Goal: Complete Application Form: Complete application form

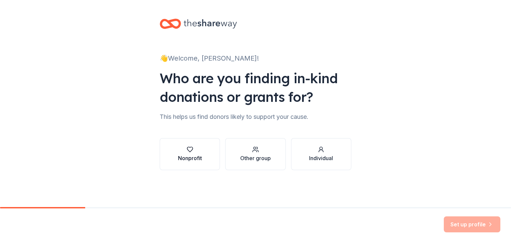
click at [193, 154] on div "Nonprofit" at bounding box center [190, 158] width 24 height 8
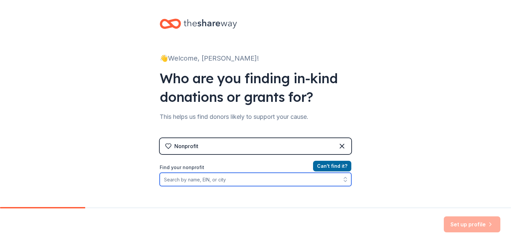
click at [218, 180] on input "Find your nonprofit" at bounding box center [256, 179] width 192 height 13
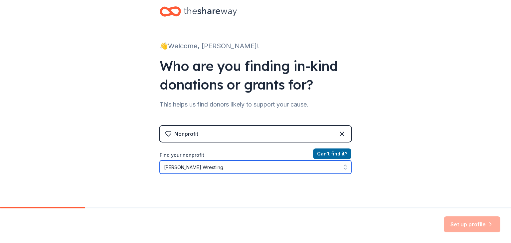
type input "Gentry Wrestling"
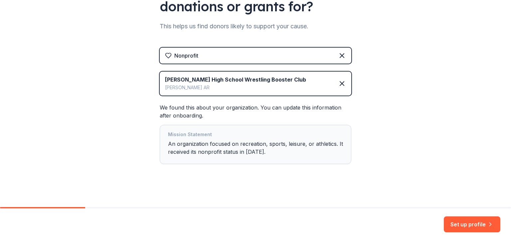
scroll to position [93, 0]
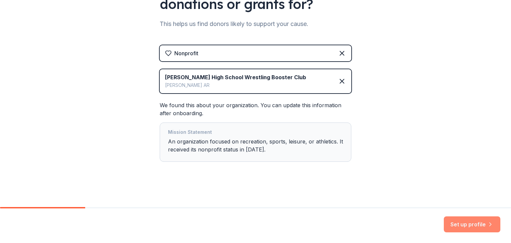
click at [463, 225] on button "Set up profile" at bounding box center [472, 224] width 57 height 16
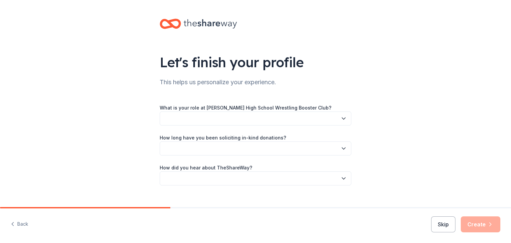
click at [245, 118] on button "button" at bounding box center [256, 118] width 192 height 14
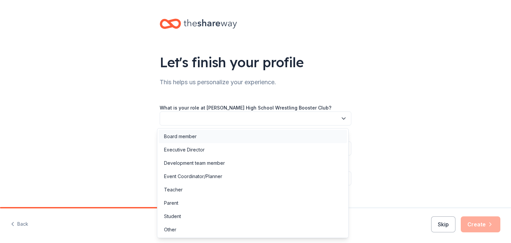
click at [185, 138] on div "Board member" at bounding box center [180, 136] width 33 height 8
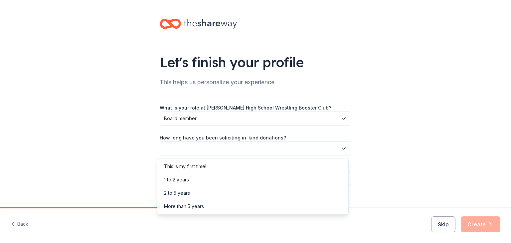
click at [184, 146] on button "button" at bounding box center [256, 148] width 192 height 14
click at [181, 166] on div "This is my first time!" at bounding box center [185, 166] width 42 height 8
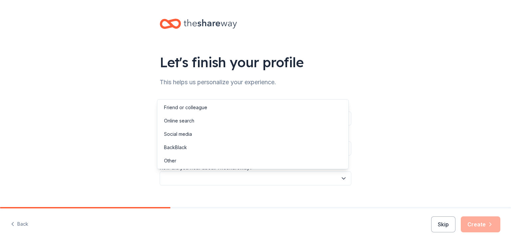
click at [180, 180] on button "button" at bounding box center [256, 178] width 192 height 14
click at [182, 120] on div "Online search" at bounding box center [179, 121] width 30 height 8
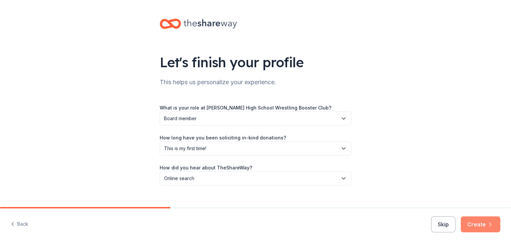
click at [484, 221] on button "Create" at bounding box center [481, 224] width 40 height 16
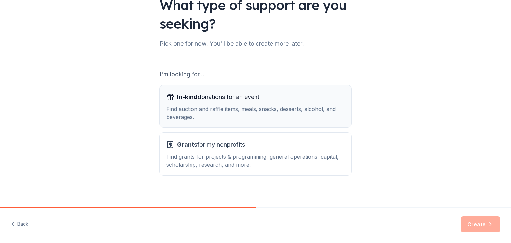
scroll to position [62, 0]
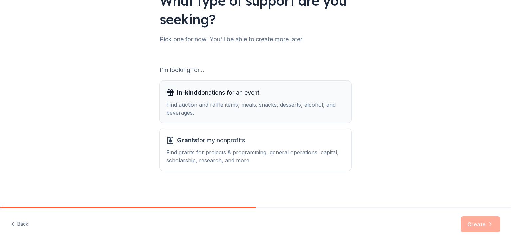
click at [291, 109] on div "Find auction and raffle items, meals, snacks, desserts, alcohol, and beverages." at bounding box center [255, 108] width 178 height 16
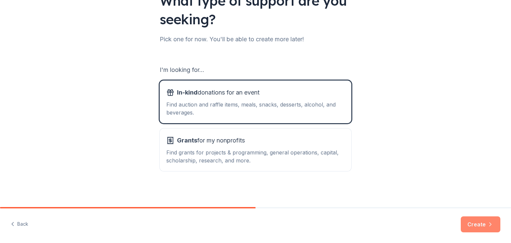
click at [469, 226] on button "Create" at bounding box center [481, 224] width 40 height 16
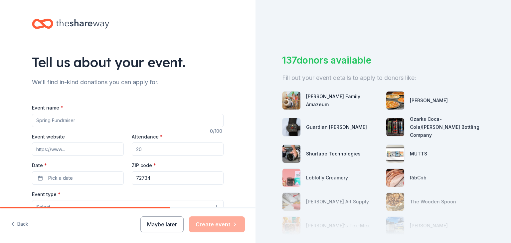
click at [154, 141] on div "Attendance *" at bounding box center [178, 144] width 92 height 24
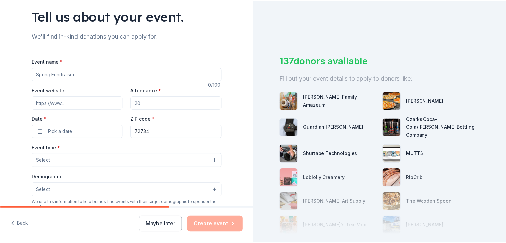
scroll to position [47, 0]
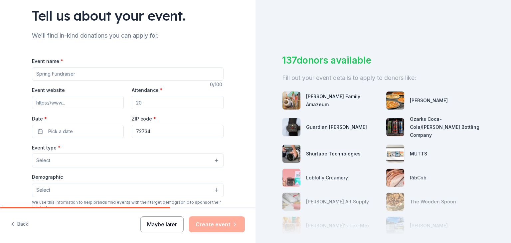
click at [160, 226] on button "Maybe later" at bounding box center [161, 224] width 43 height 16
click at [161, 227] on button "Maybe later" at bounding box center [161, 224] width 43 height 16
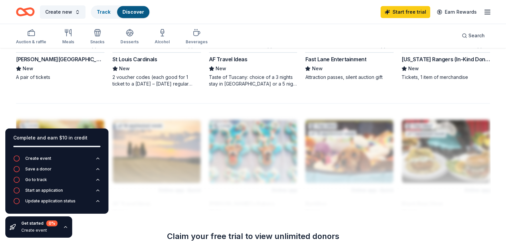
scroll to position [508, 0]
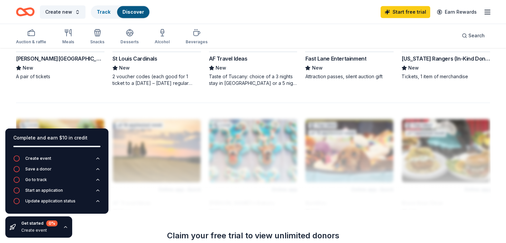
click at [93, 226] on div "Complete and earn $10 in credit Create event Save a donor Go to track Start an …" at bounding box center [57, 183] width 114 height 120
click at [99, 209] on div "Create event Save a donor Go to track Start an application Update application s…" at bounding box center [56, 184] width 103 height 59
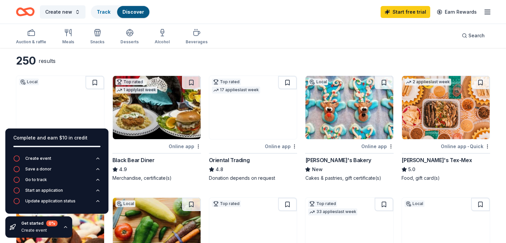
scroll to position [0, 0]
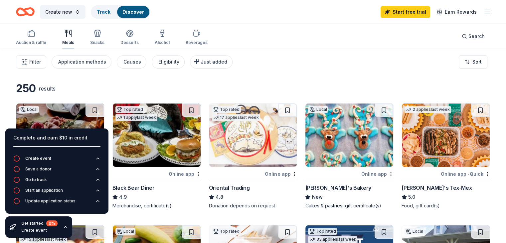
click at [71, 34] on icon "button" at bounding box center [71, 33] width 2 height 7
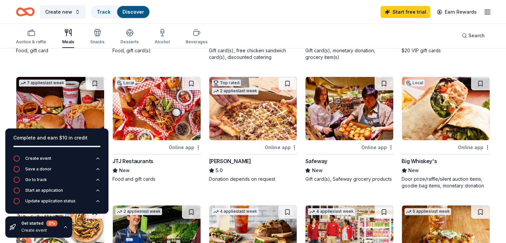
scroll to position [155, 0]
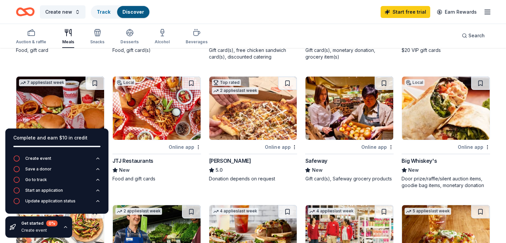
click at [439, 111] on img at bounding box center [446, 108] width 88 height 63
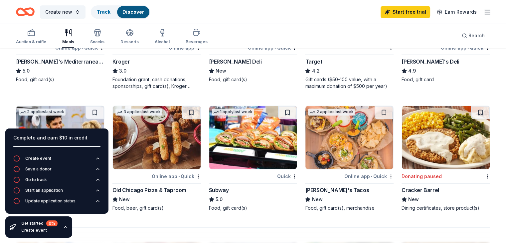
scroll to position [388, 0]
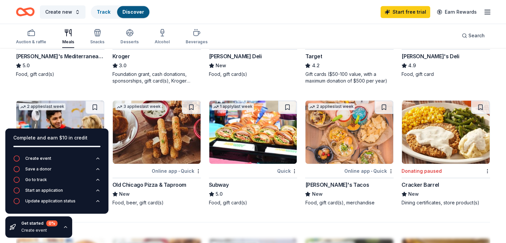
click at [235, 105] on div "1 apply last week" at bounding box center [233, 106] width 42 height 7
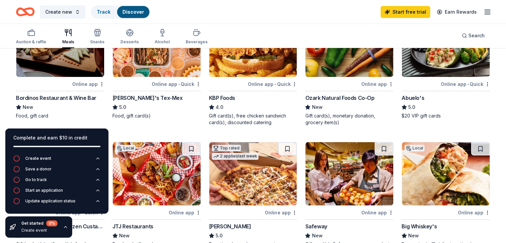
scroll to position [88, 0]
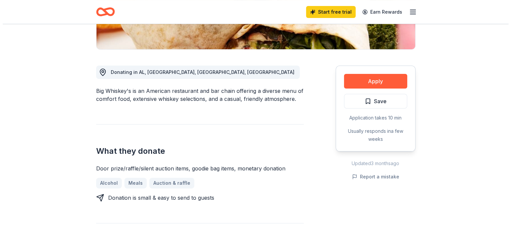
scroll to position [152, 0]
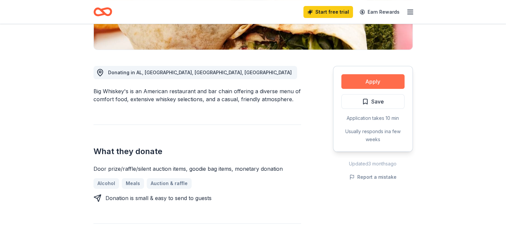
click at [375, 81] on button "Apply" at bounding box center [372, 81] width 63 height 15
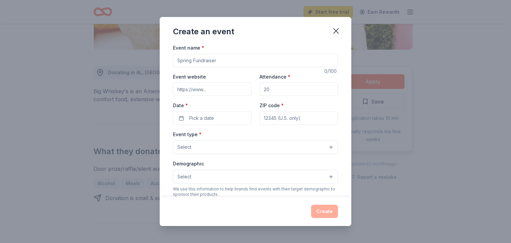
click at [245, 65] on input "Event name *" at bounding box center [255, 60] width 165 height 13
type input "Wrestling Fundraiser"
click at [282, 94] on input "Attendance *" at bounding box center [298, 89] width 79 height 13
type input "30"
click at [222, 119] on button "Pick a date" at bounding box center [212, 117] width 79 height 13
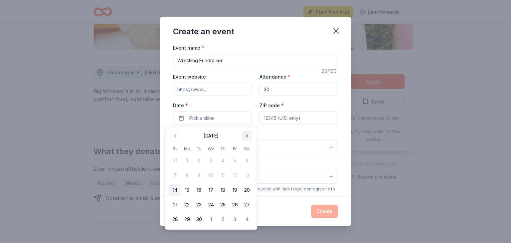
click at [249, 137] on button "Go to next month" at bounding box center [246, 135] width 9 height 9
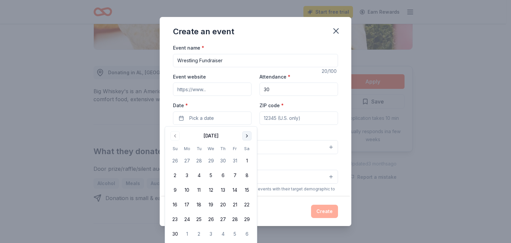
click at [249, 137] on button "Go to next month" at bounding box center [246, 135] width 9 height 9
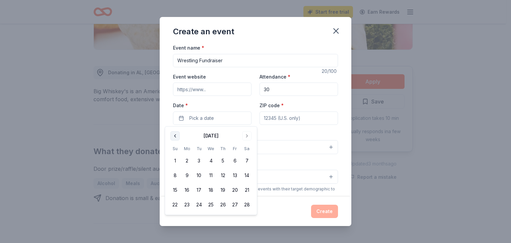
click at [176, 132] on button "Go to previous month" at bounding box center [174, 135] width 9 height 9
click at [222, 179] on button "8" at bounding box center [223, 175] width 12 height 12
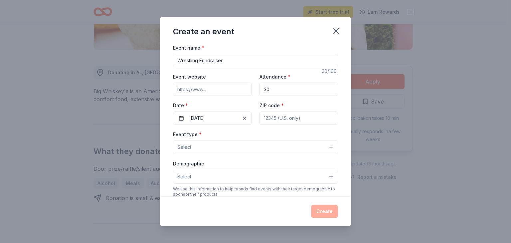
click at [290, 123] on input "ZIP code *" at bounding box center [298, 117] width 79 height 13
type input "72734"
click at [257, 147] on button "Select" at bounding box center [255, 147] width 165 height 14
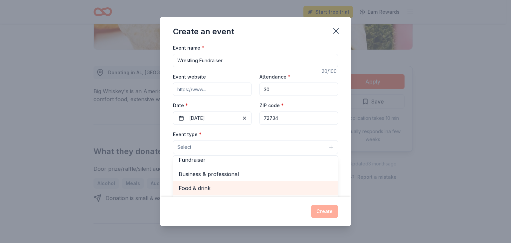
scroll to position [0, 0]
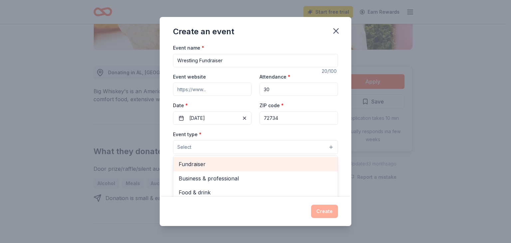
click at [216, 163] on span "Fundraiser" at bounding box center [256, 164] width 154 height 9
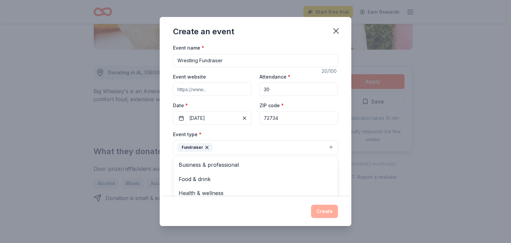
click at [342, 181] on div "Event name * Wrestling Fundraiser 20 /100 Event website Attendance * 30 Date * …" at bounding box center [256, 120] width 192 height 153
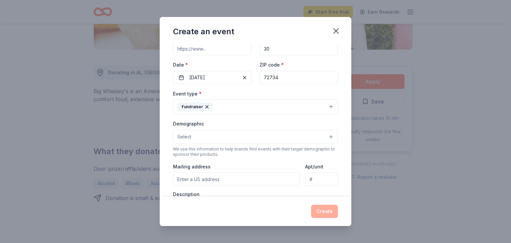
scroll to position [49, 0]
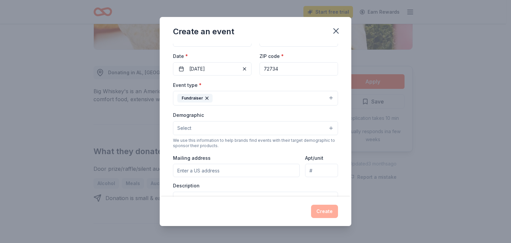
click at [287, 130] on button "Select" at bounding box center [255, 128] width 165 height 14
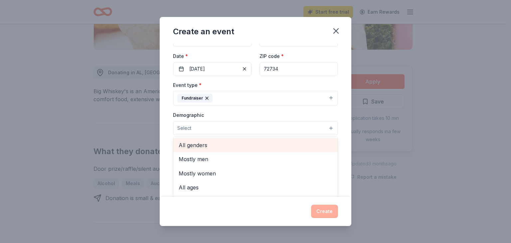
click at [225, 145] on span "All genders" at bounding box center [256, 145] width 154 height 9
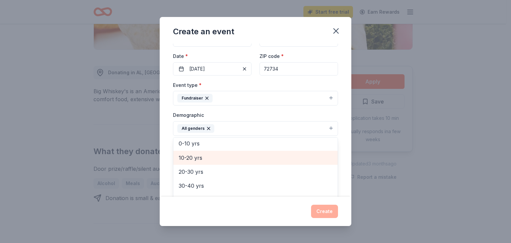
click at [204, 153] on span "10-20 yrs" at bounding box center [256, 157] width 154 height 9
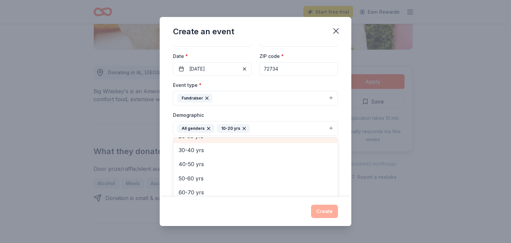
scroll to position [79, 0]
click at [166, 155] on div "Event name * Wrestling Fundraiser 20 /100 Event website Attendance * 30 Date * …" at bounding box center [256, 120] width 192 height 153
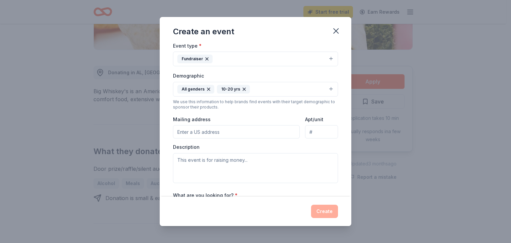
scroll to position [92, 0]
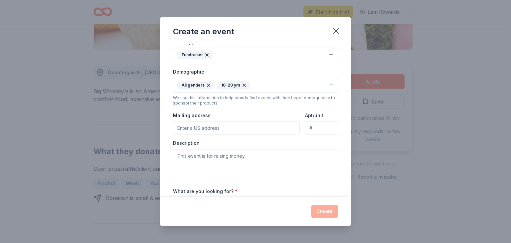
click at [205, 130] on input "Mailing address" at bounding box center [236, 127] width 127 height 13
type input "[STREET_ADDRESS][PERSON_NAME]"
click at [208, 161] on textarea at bounding box center [255, 164] width 165 height 30
type textarea "R"
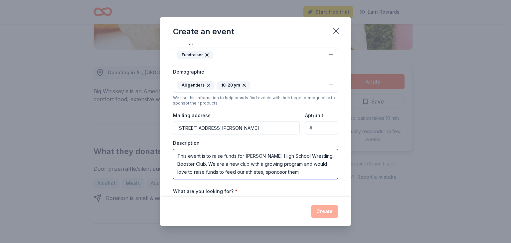
drag, startPoint x: 283, startPoint y: 174, endPoint x: 184, endPoint y: 179, distance: 99.9
click at [184, 179] on div "Event name * Wrestling Fundraiser 20 /100 Event website Attendance * 30 Date * …" at bounding box center [255, 105] width 165 height 309
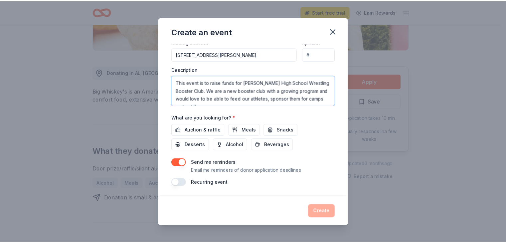
scroll to position [4, 0]
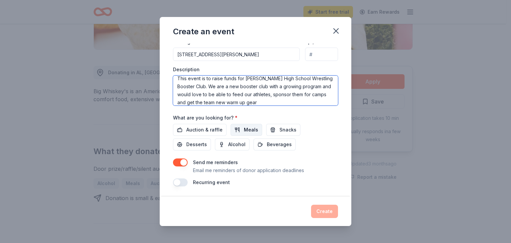
type textarea "This event is to raise funds for [PERSON_NAME] High School Wrestling Booster Cl…"
click at [244, 131] on span "Meals" at bounding box center [251, 130] width 14 height 8
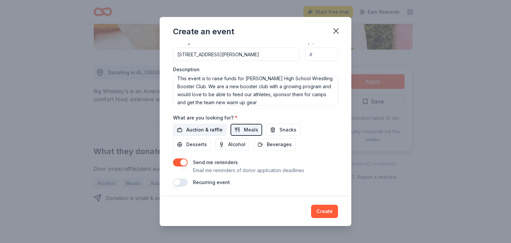
click at [202, 131] on span "Auction & raffle" at bounding box center [204, 130] width 36 height 8
click at [324, 211] on button "Create" at bounding box center [324, 211] width 27 height 13
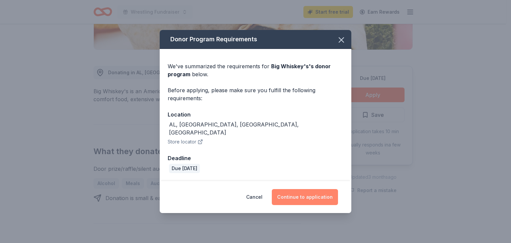
click at [322, 196] on button "Continue to application" at bounding box center [305, 197] width 66 height 16
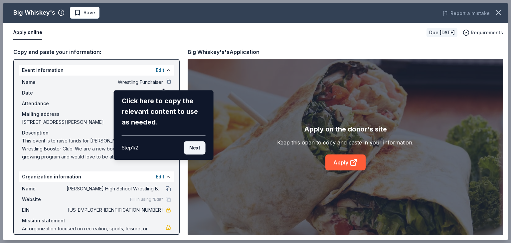
click at [192, 152] on button "Next" at bounding box center [195, 147] width 22 height 13
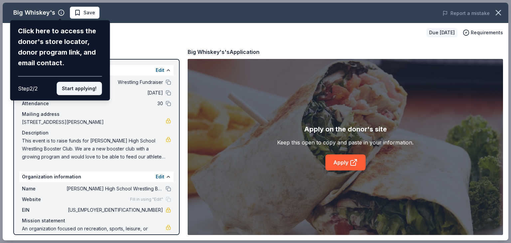
click at [89, 86] on button "Start applying!" at bounding box center [79, 88] width 45 height 13
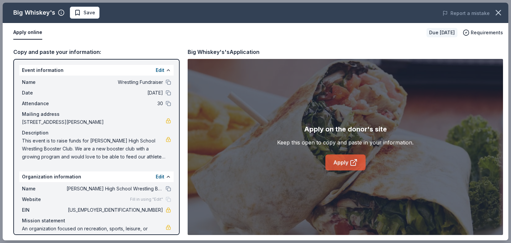
click at [349, 163] on link "Apply" at bounding box center [345, 162] width 40 height 16
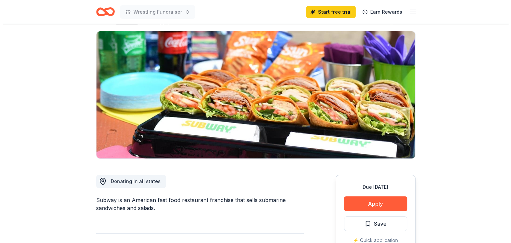
scroll to position [45, 0]
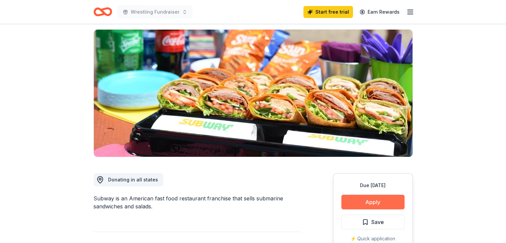
click at [370, 198] on button "Apply" at bounding box center [372, 202] width 63 height 15
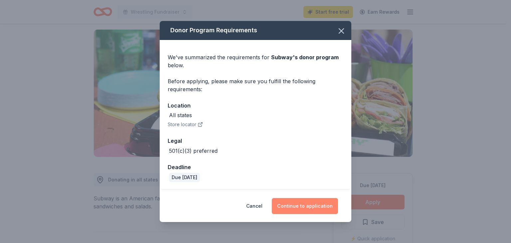
click at [306, 203] on button "Continue to application" at bounding box center [305, 206] width 66 height 16
